Goal: Task Accomplishment & Management: Use online tool/utility

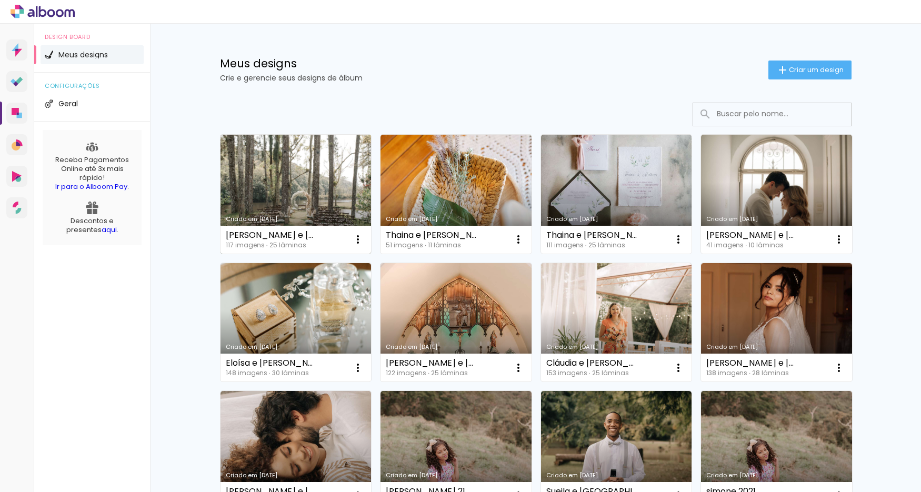
click at [265, 155] on link "Criado em [DATE]" at bounding box center [296, 194] width 151 height 119
